Goal: Information Seeking & Learning: Check status

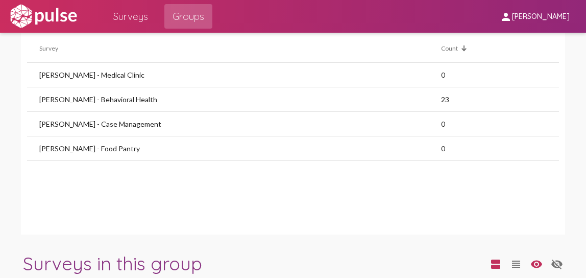
scroll to position [948, 0]
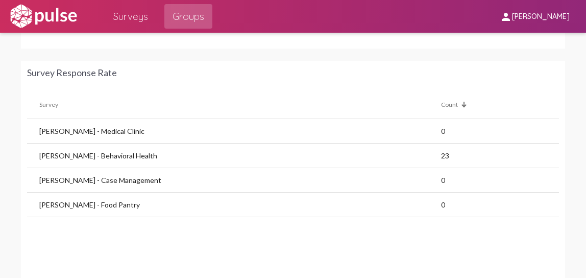
click at [78, 206] on td "[PERSON_NAME] - Food Pantry" at bounding box center [234, 205] width 414 height 25
click at [81, 128] on td "[PERSON_NAME] - Medical Clinic" at bounding box center [234, 131] width 414 height 25
click at [80, 152] on td "[PERSON_NAME] - Behavioral Health" at bounding box center [234, 156] width 414 height 25
click at [107, 154] on td "[PERSON_NAME] - Behavioral Health" at bounding box center [234, 156] width 414 height 25
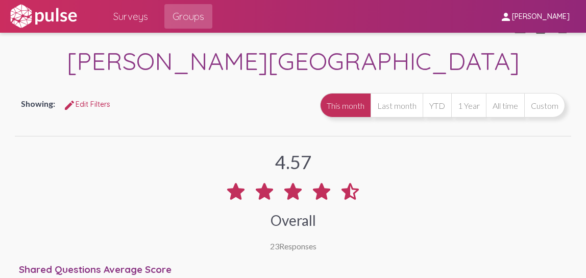
scroll to position [0, 0]
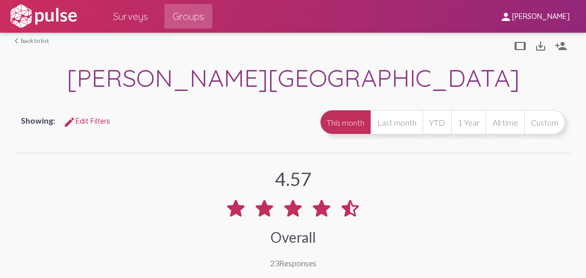
click at [35, 40] on link "arrow_back_ios back to list" at bounding box center [32, 41] width 34 height 8
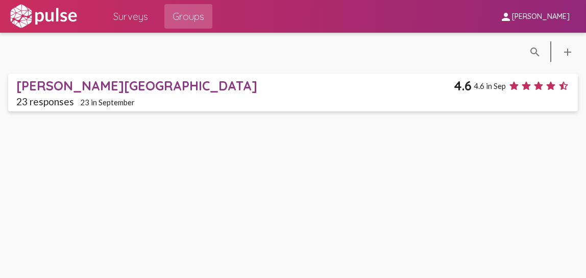
click at [130, 16] on span "Surveys" at bounding box center [130, 16] width 35 height 18
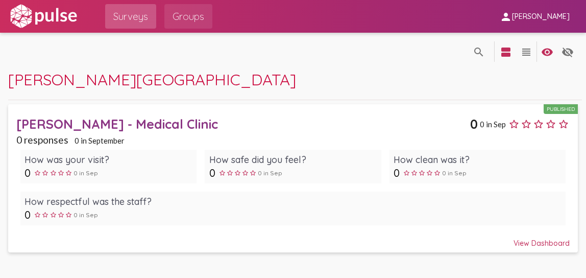
click at [184, 19] on span "Groups" at bounding box center [189, 16] width 32 height 18
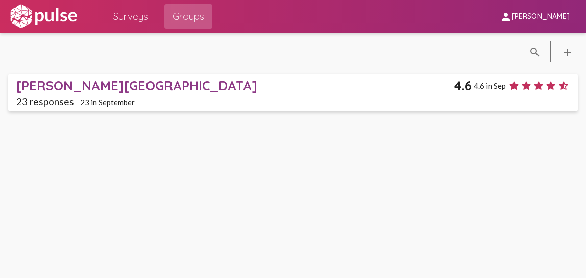
click at [209, 93] on span "[PERSON_NAME][GEOGRAPHIC_DATA] 4.6 4.6 in [DATE] responses 23 in September" at bounding box center [293, 93] width 554 height 30
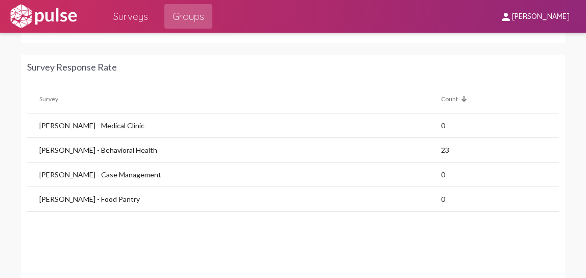
scroll to position [955, 0]
click at [98, 148] on td "[PERSON_NAME] - Behavioral Health" at bounding box center [234, 149] width 414 height 25
click at [441, 152] on td "23" at bounding box center [500, 149] width 118 height 25
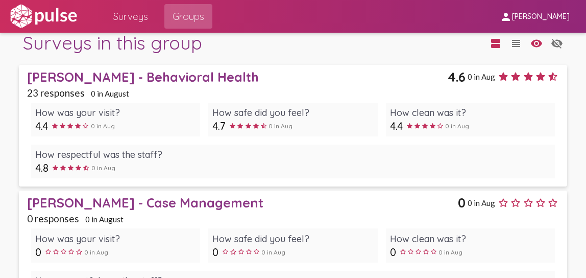
scroll to position [1226, 0]
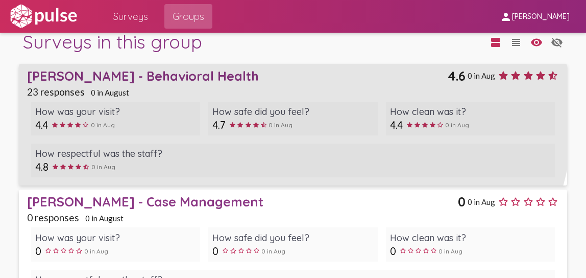
click at [137, 73] on div "[PERSON_NAME] - Behavioral Health" at bounding box center [237, 76] width 421 height 16
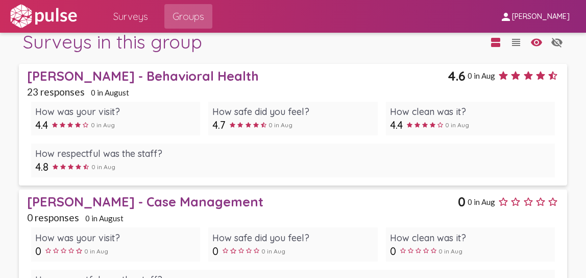
click at [164, 75] on div "[PERSON_NAME] - Behavioral Health" at bounding box center [237, 76] width 421 height 16
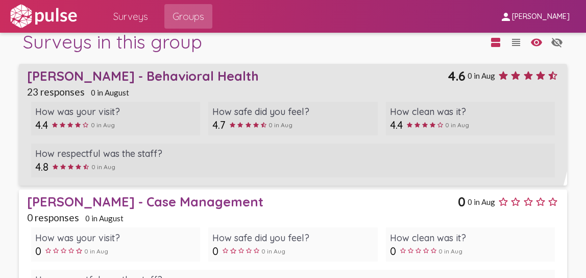
click at [164, 75] on div "[PERSON_NAME] - Behavioral Health" at bounding box center [237, 76] width 421 height 16
click at [231, 73] on div "[PERSON_NAME] - Behavioral Health" at bounding box center [237, 76] width 421 height 16
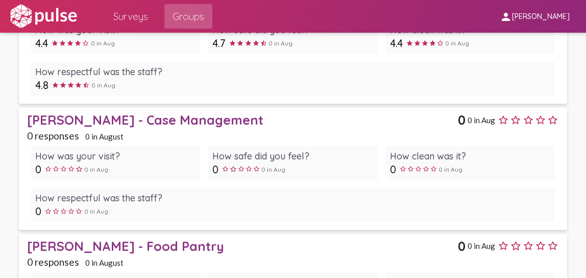
scroll to position [1213, 0]
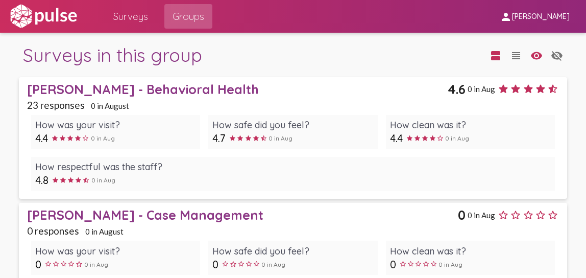
drag, startPoint x: 254, startPoint y: 101, endPoint x: 272, endPoint y: 60, distance: 44.1
click at [272, 60] on div "Surveys in this group" at bounding box center [254, 54] width 463 height 23
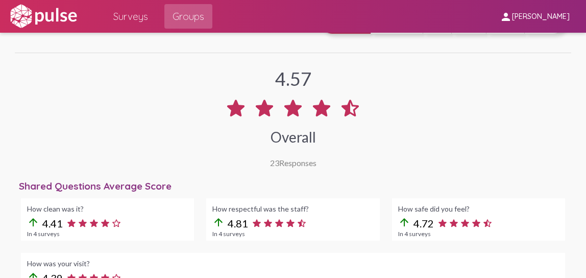
scroll to position [0, 0]
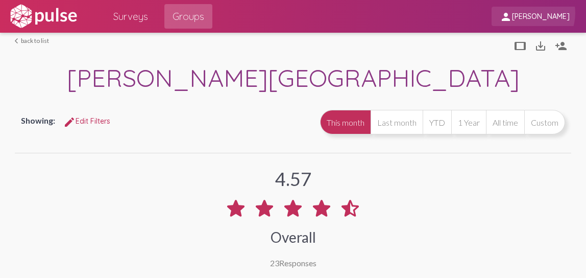
click at [531, 13] on span "[PERSON_NAME]" at bounding box center [541, 16] width 58 height 9
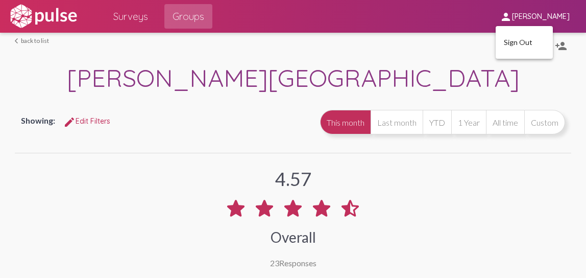
click at [444, 30] on div at bounding box center [293, 139] width 586 height 278
click at [63, 22] on img at bounding box center [43, 17] width 70 height 26
